Goal: Task Accomplishment & Management: Manage account settings

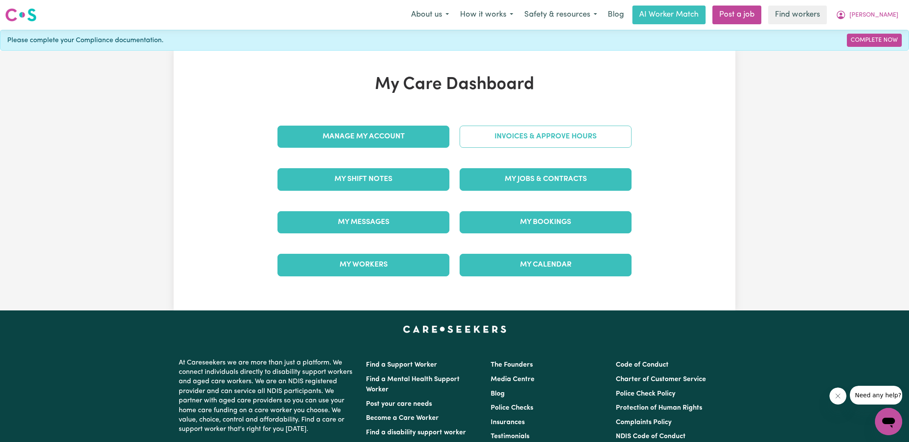
click at [528, 142] on link "Invoices & Approve Hours" at bounding box center [545, 136] width 172 height 22
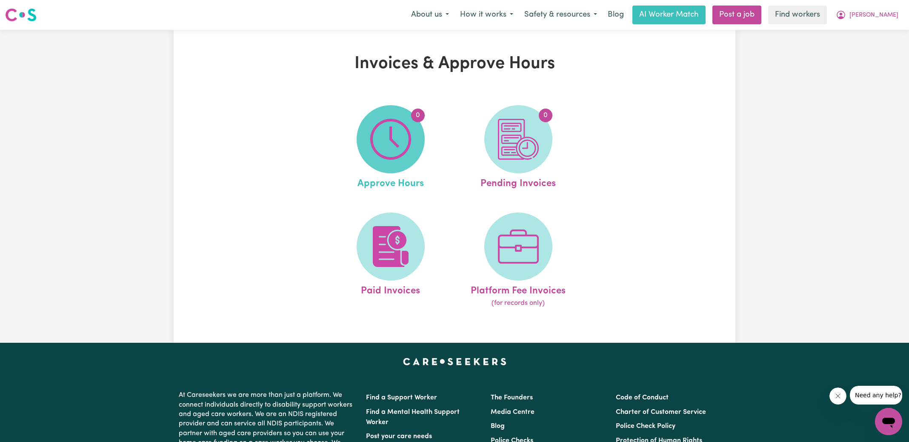
click at [396, 135] on img at bounding box center [390, 139] width 41 height 41
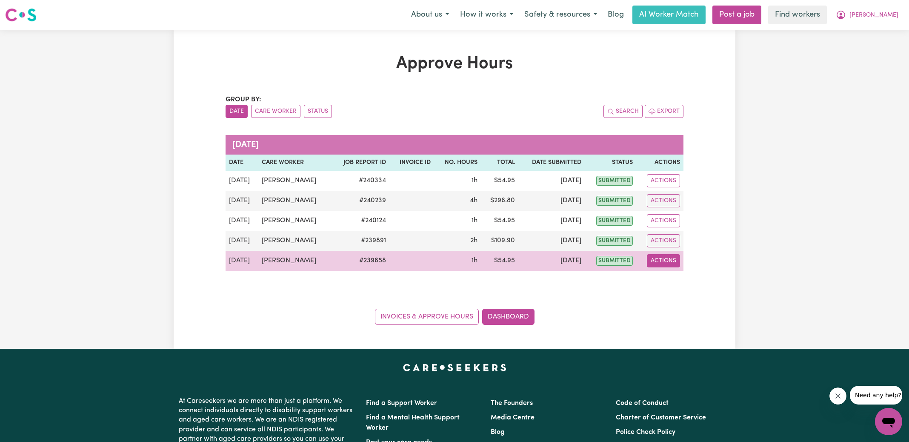
click at [659, 263] on button "Actions" at bounding box center [663, 260] width 33 height 13
click at [687, 280] on link "View Job Report" at bounding box center [683, 279] width 73 height 17
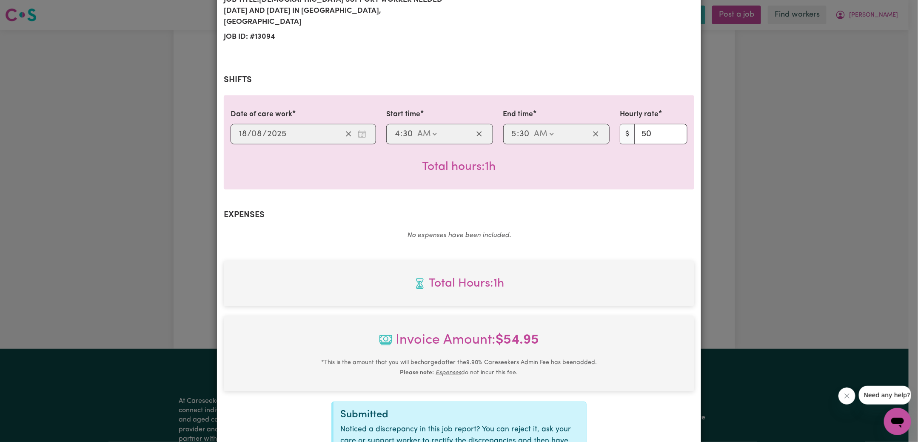
scroll to position [225, 0]
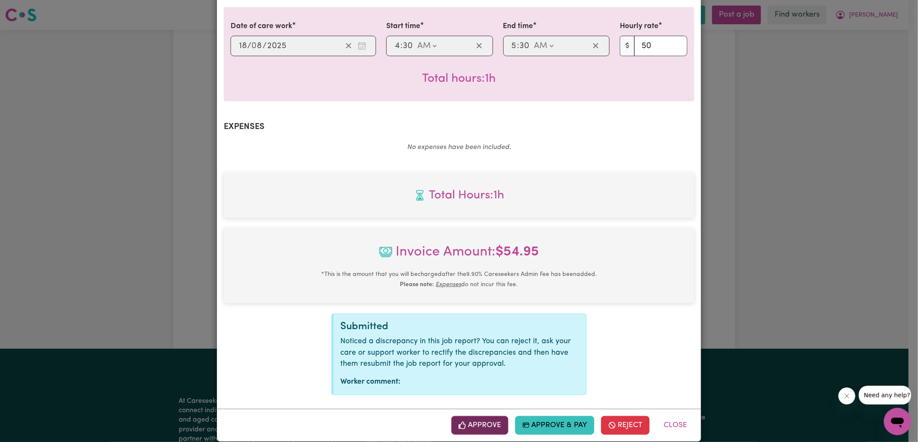
click at [484, 416] on button "Approve" at bounding box center [479, 425] width 57 height 19
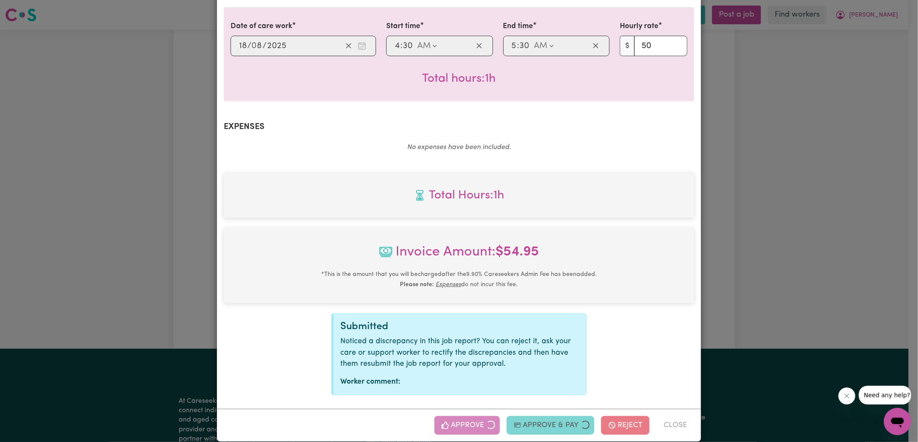
click at [809, 234] on div "Job Report # 239658 - [PERSON_NAME] Summary Job report # 239658 Client name: [P…" at bounding box center [459, 221] width 918 height 442
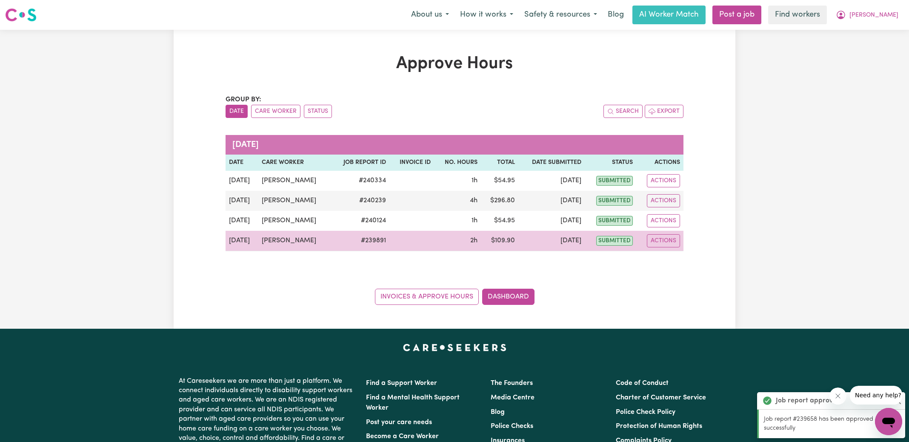
drag, startPoint x: 657, startPoint y: 237, endPoint x: 670, endPoint y: 246, distance: 15.9
click at [657, 237] on button "Actions" at bounding box center [663, 240] width 33 height 13
click at [684, 259] on link "View Job Report" at bounding box center [683, 259] width 73 height 17
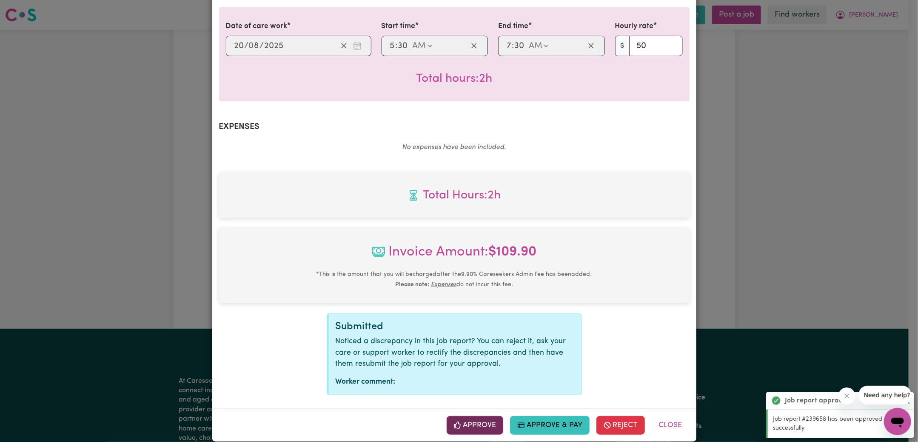
click at [482, 416] on button "Approve" at bounding box center [475, 425] width 57 height 19
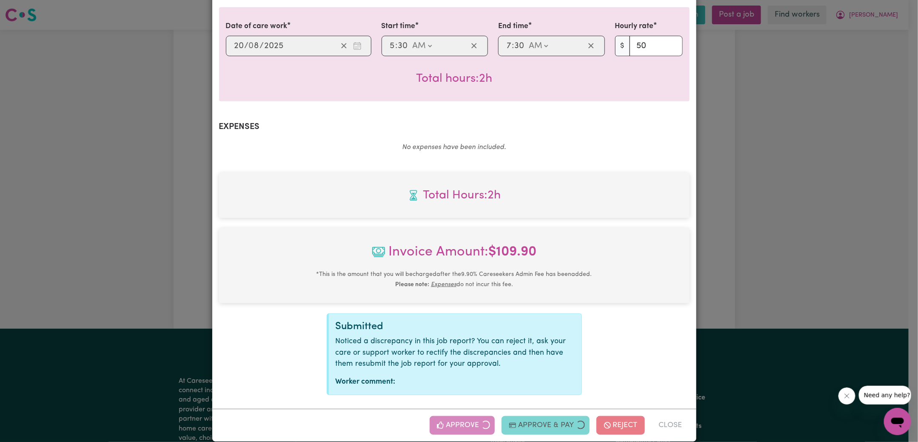
click at [738, 228] on div "Job Report # 239891 - [PERSON_NAME] Summary Job report # 239891 Client name: [P…" at bounding box center [459, 221] width 918 height 442
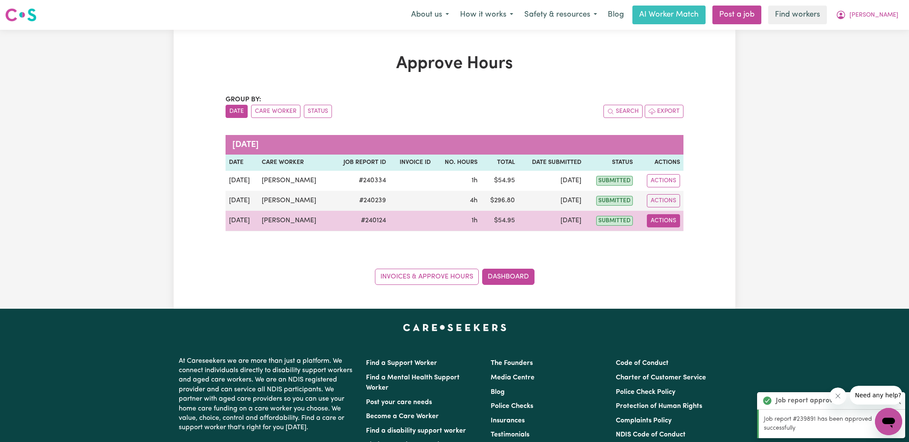
drag, startPoint x: 656, startPoint y: 216, endPoint x: 663, endPoint y: 224, distance: 10.9
click at [655, 216] on button "Actions" at bounding box center [663, 220] width 33 height 13
click at [680, 240] on link "View Job Report" at bounding box center [683, 239] width 73 height 17
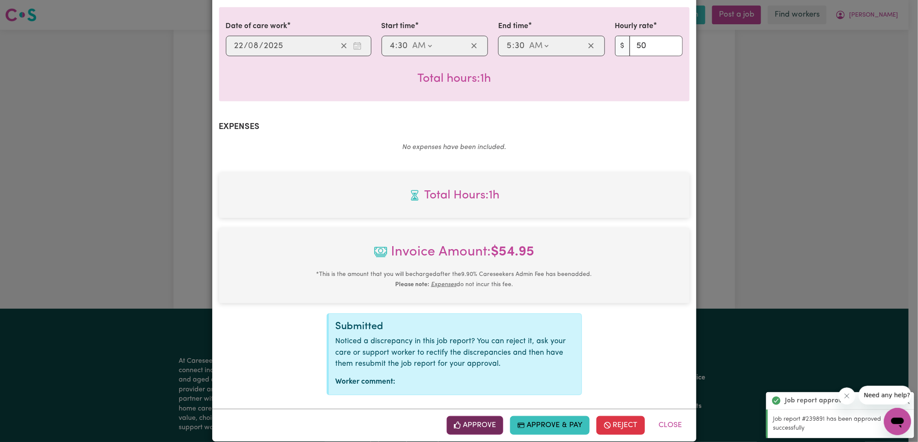
click at [492, 416] on button "Approve" at bounding box center [475, 425] width 57 height 19
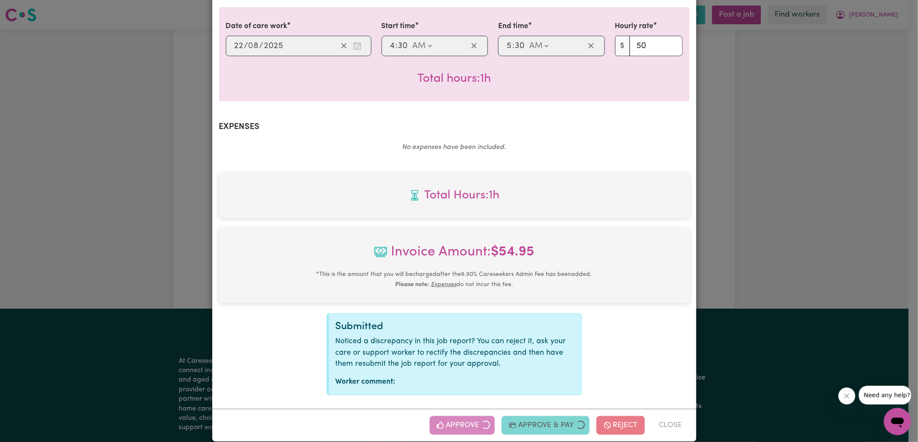
click at [797, 234] on div "Job Report # 240124 - [PERSON_NAME] Summary Job report # 240124 Client name: [P…" at bounding box center [459, 221] width 918 height 442
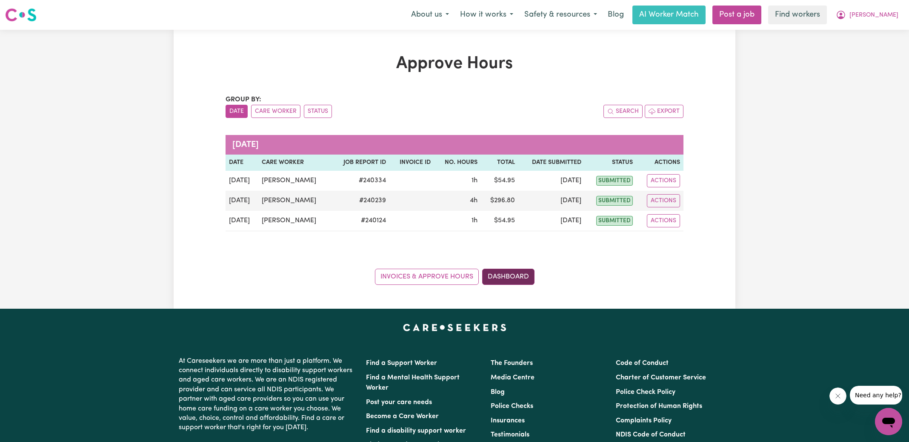
click at [516, 276] on link "Dashboard" at bounding box center [508, 276] width 52 height 16
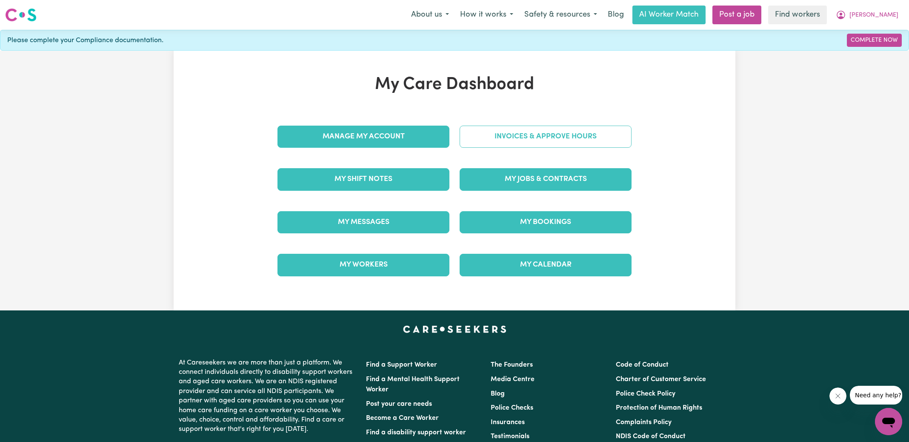
click at [535, 142] on link "Invoices & Approve Hours" at bounding box center [545, 136] width 172 height 22
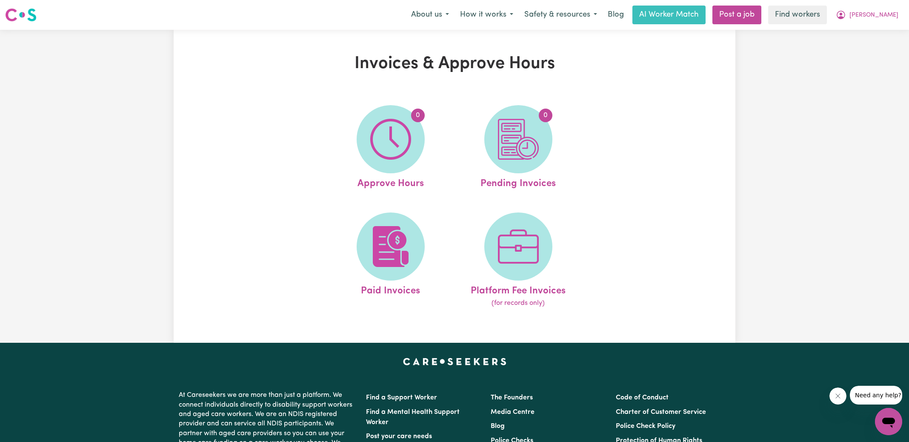
click at [535, 142] on img at bounding box center [518, 139] width 41 height 41
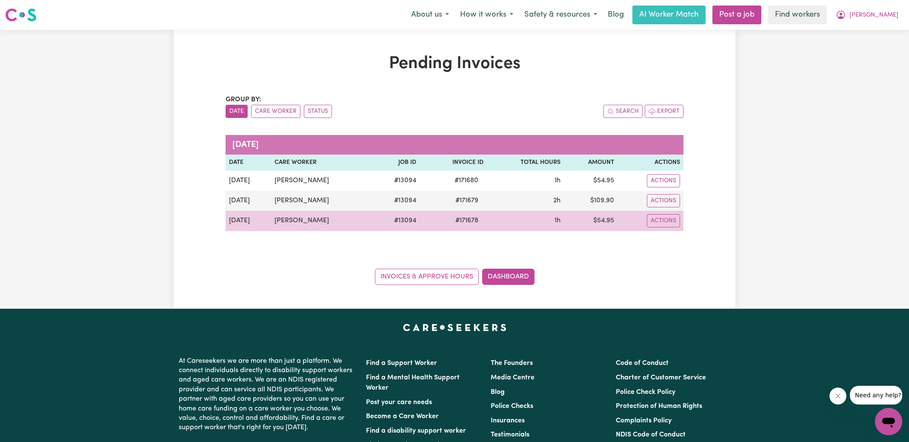
click at [468, 222] on span "# 171678" at bounding box center [466, 220] width 33 height 10
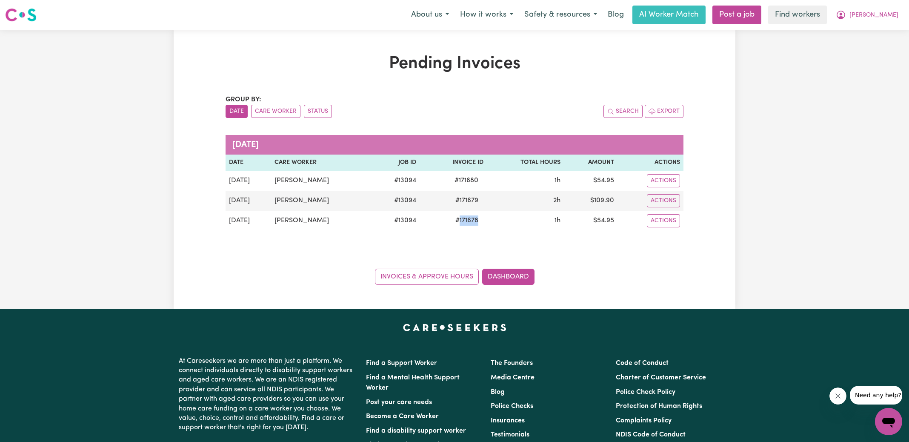
copy span "171678"
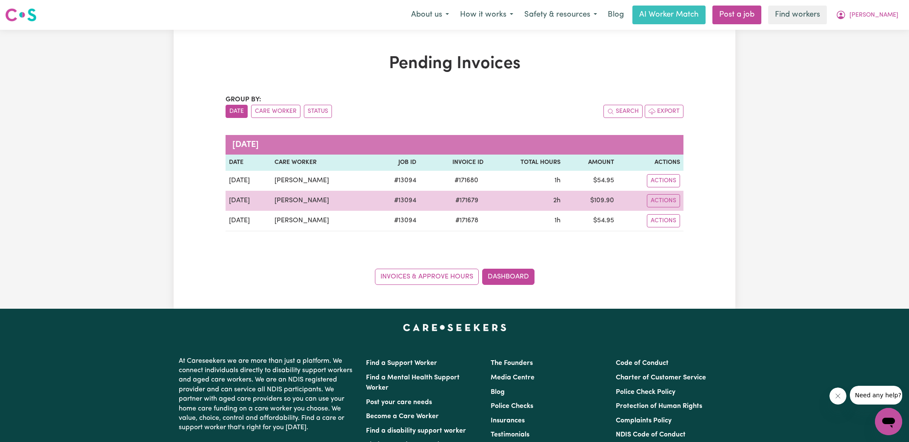
click at [462, 200] on span "# 171679" at bounding box center [466, 200] width 33 height 10
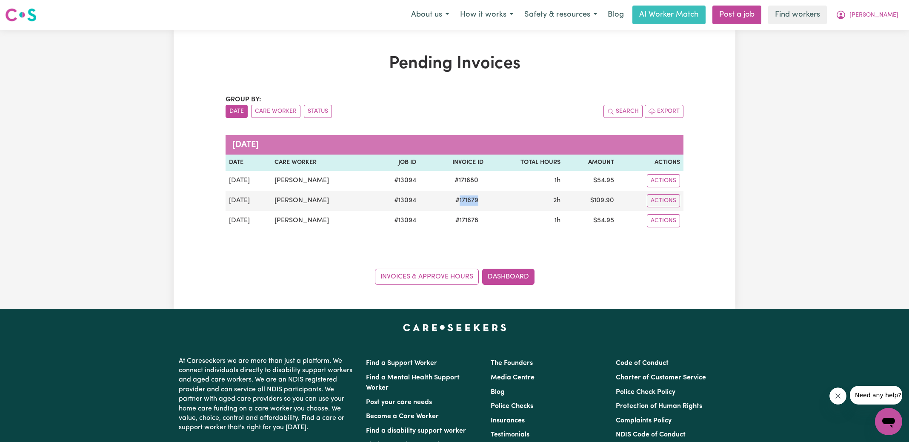
copy span "171679"
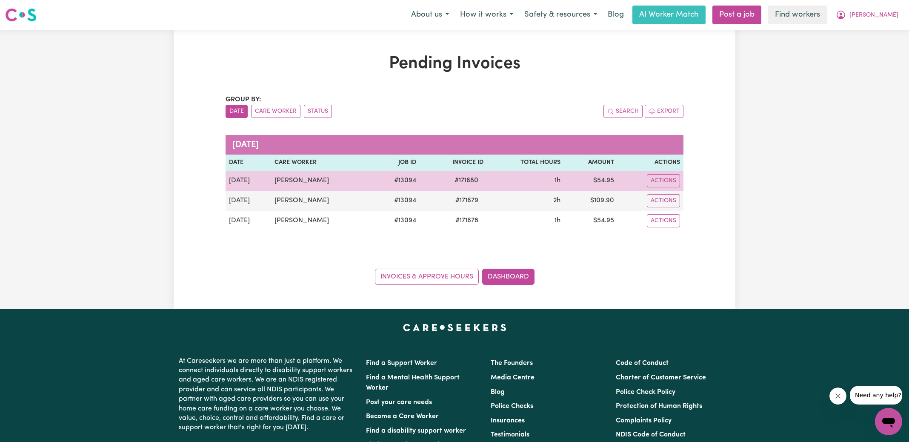
click at [467, 183] on span "# 171680" at bounding box center [466, 180] width 34 height 10
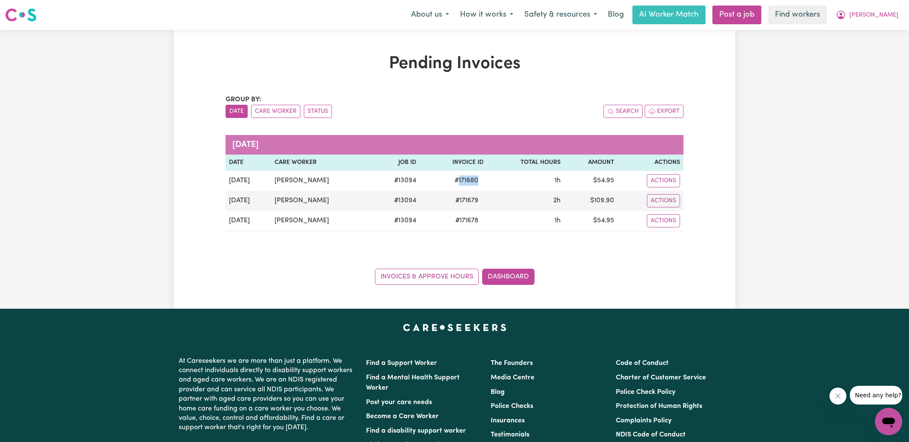
copy span "171680"
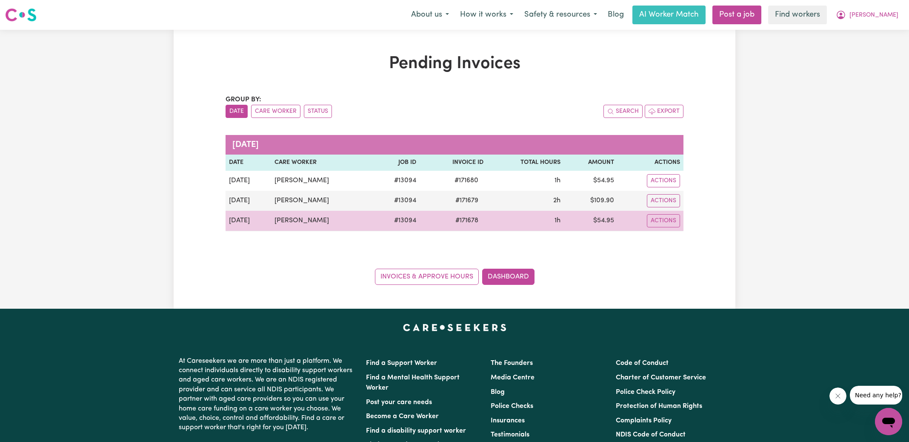
click at [602, 218] on td "$ 54.95" at bounding box center [591, 221] width 54 height 20
click at [602, 217] on td "$ 54.95" at bounding box center [591, 221] width 54 height 20
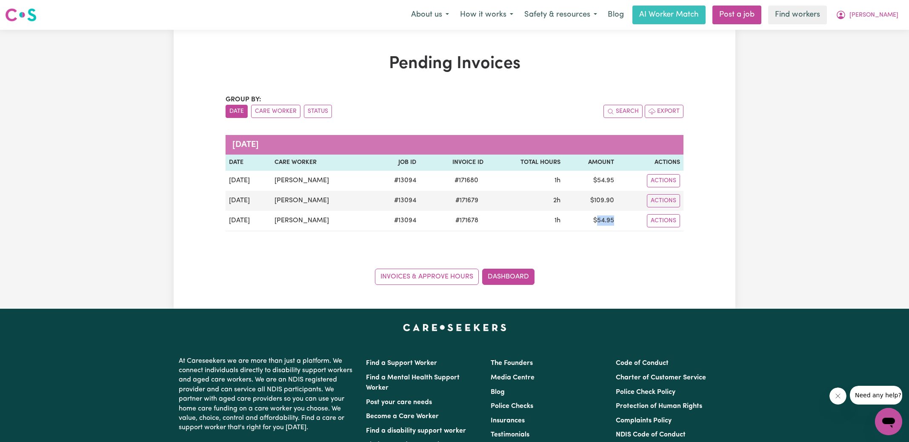
copy td "54.95"
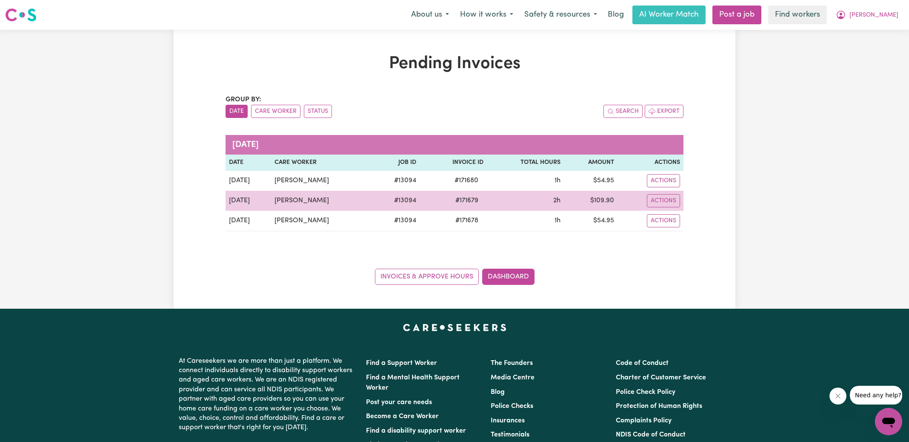
click at [607, 200] on td "$ 109.90" at bounding box center [591, 201] width 54 height 20
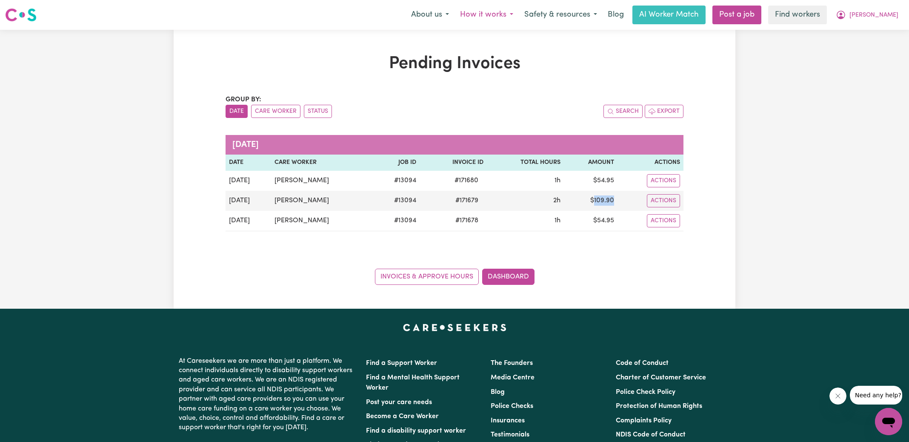
copy td "109.90"
click at [846, 12] on icon "My Account" at bounding box center [840, 15] width 10 height 10
click at [869, 48] on link "Logout" at bounding box center [869, 49] width 67 height 16
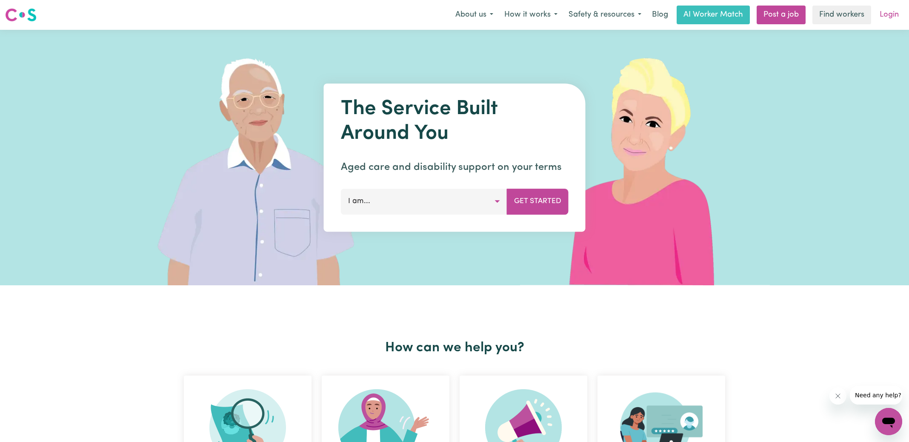
click at [886, 16] on link "Login" at bounding box center [888, 15] width 29 height 19
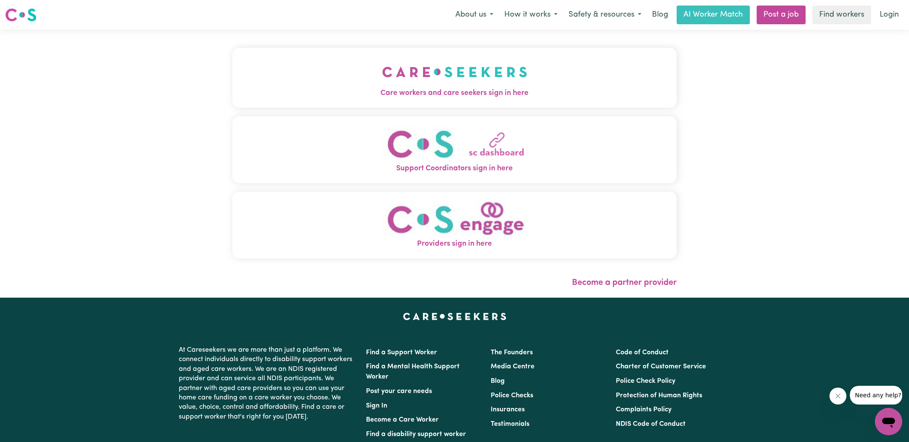
click at [553, 93] on span "Care workers and care seekers sign in here" at bounding box center [454, 93] width 444 height 11
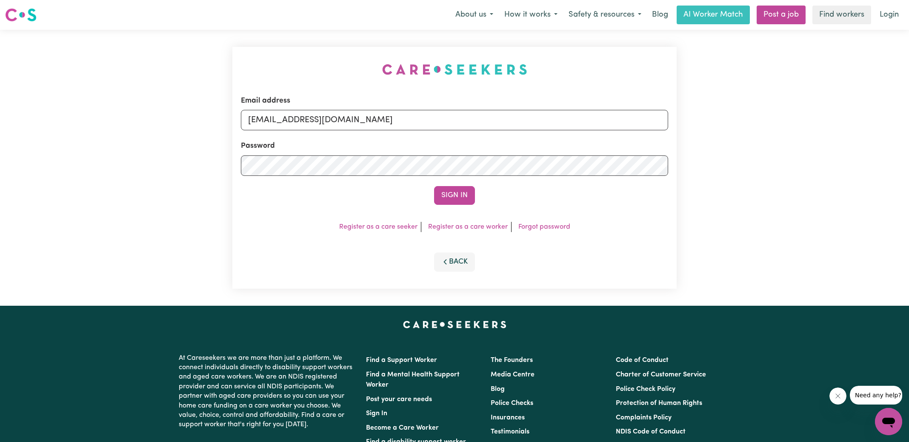
click at [317, 41] on div "Email address [EMAIL_ADDRESS][DOMAIN_NAME] Password Sign In Register as a care …" at bounding box center [454, 168] width 454 height 276
drag, startPoint x: 292, startPoint y: 119, endPoint x: 830, endPoint y: 217, distance: 546.8
click at [830, 217] on div "Email address [EMAIL_ADDRESS][DOMAIN_NAME] Password Sign In Register as a care …" at bounding box center [454, 168] width 909 height 276
type input "[EMAIL_ADDRESS][DOMAIN_NAME]"
click at [434, 186] on button "Sign In" at bounding box center [454, 195] width 41 height 19
